Goal: Transaction & Acquisition: Purchase product/service

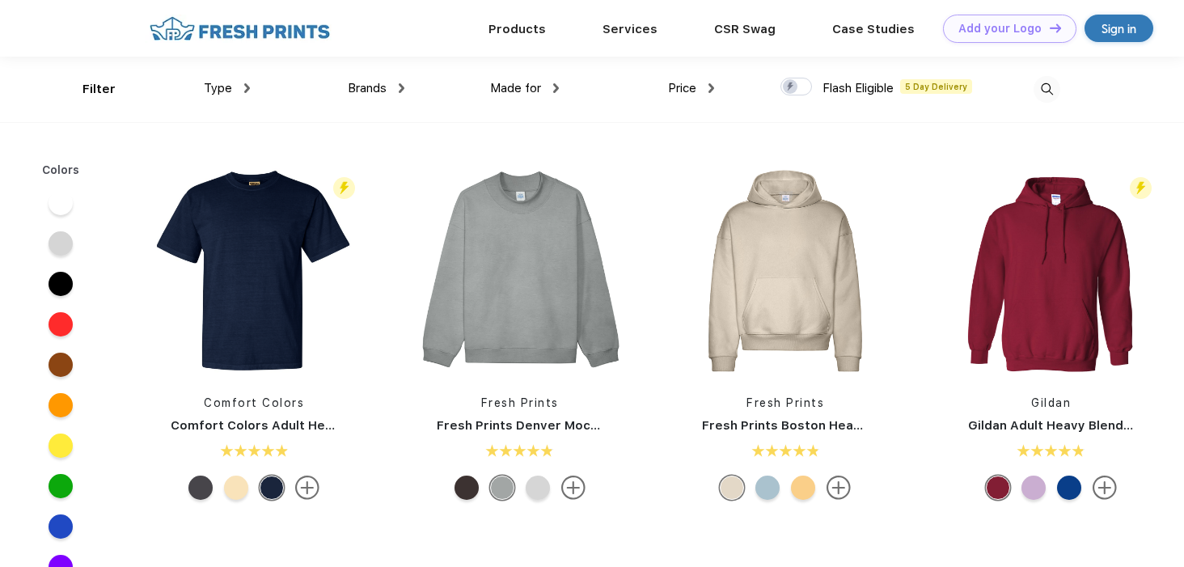
scroll to position [1, 0]
click at [1055, 87] on img at bounding box center [1046, 88] width 27 height 27
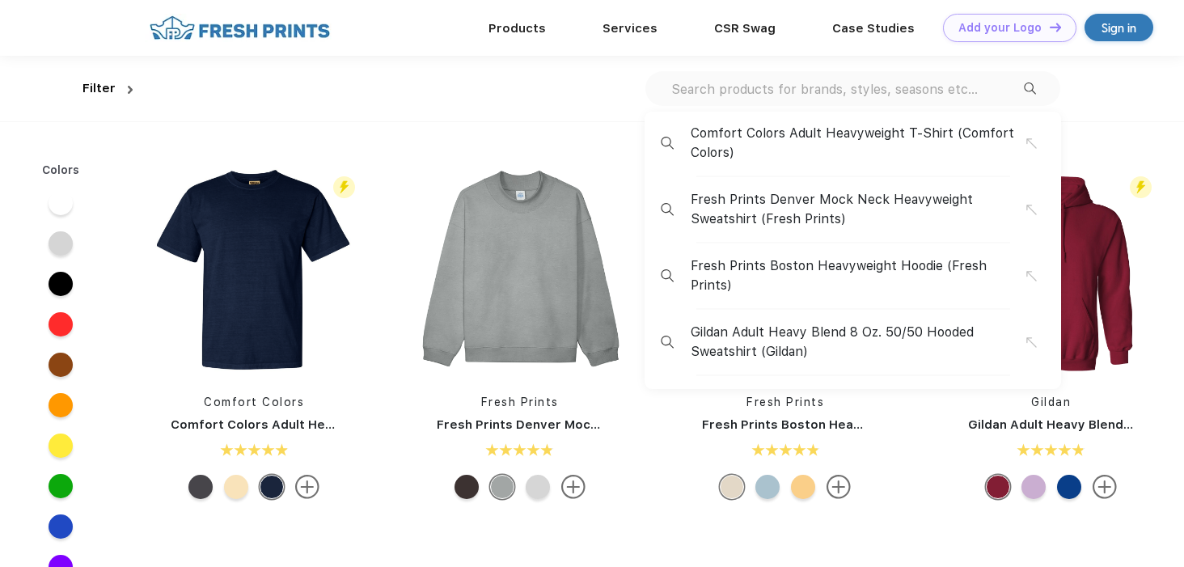
click at [988, 93] on input "text" at bounding box center [846, 89] width 354 height 18
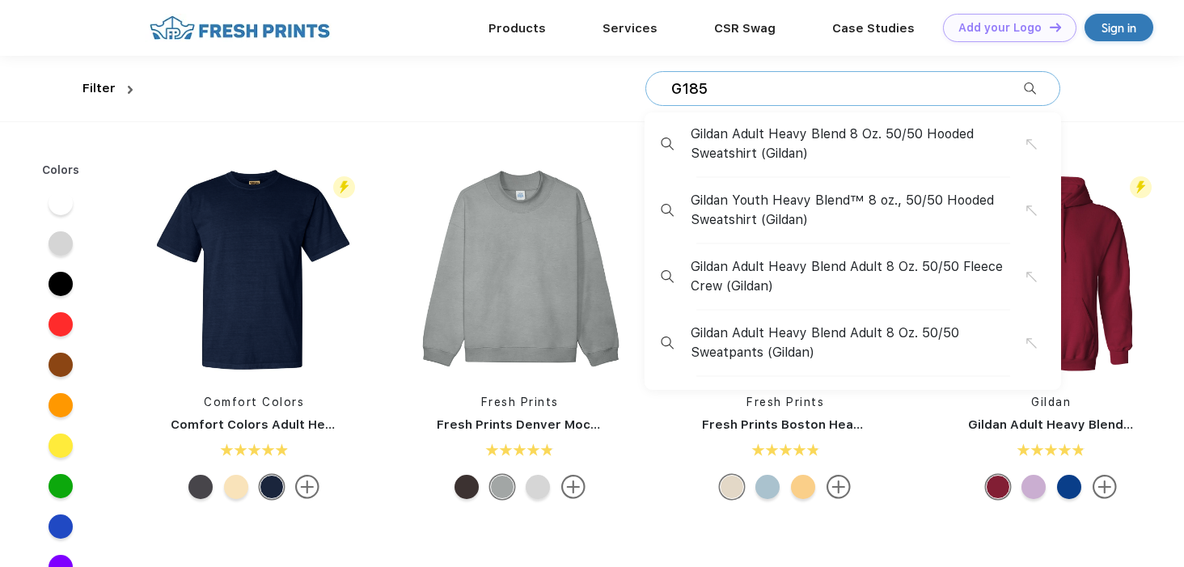
type input "G185"
click at [794, 147] on span "Gildan Adult Heavy Blend 8 Oz. 50/50 Hooded Sweatshirt (Gildan)" at bounding box center [858, 144] width 336 height 39
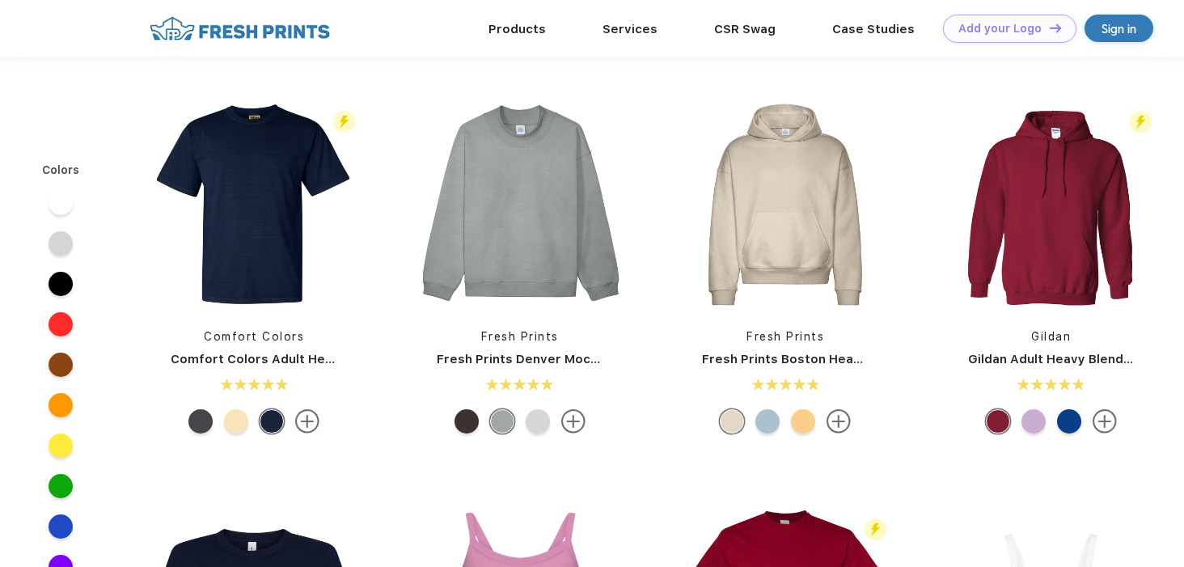
scroll to position [1, 0]
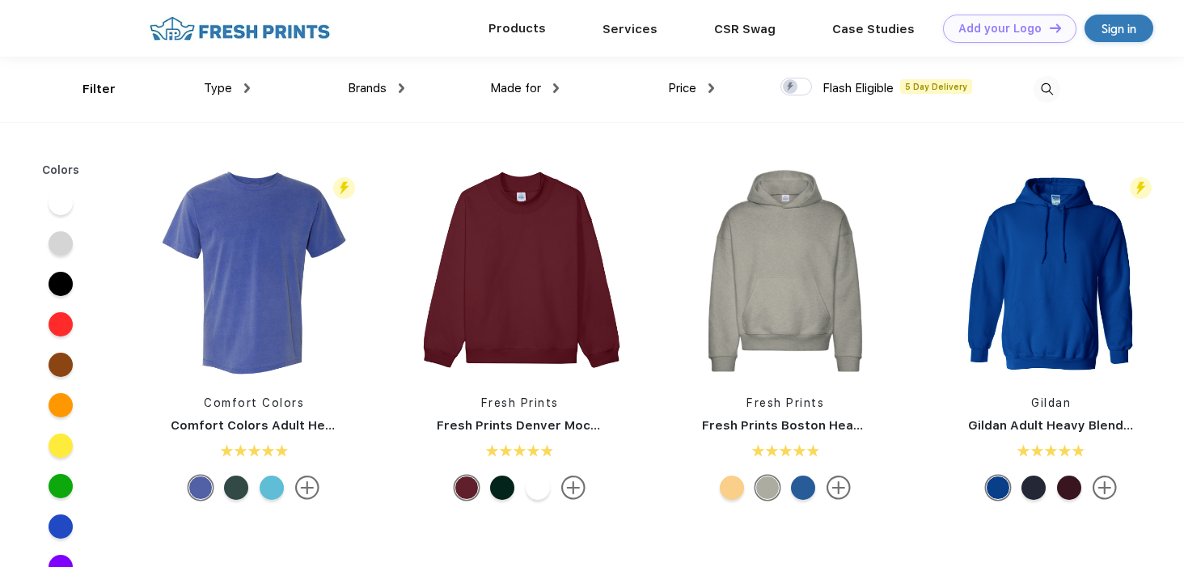
scroll to position [1, 0]
